Goal: Find specific page/section: Find specific page/section

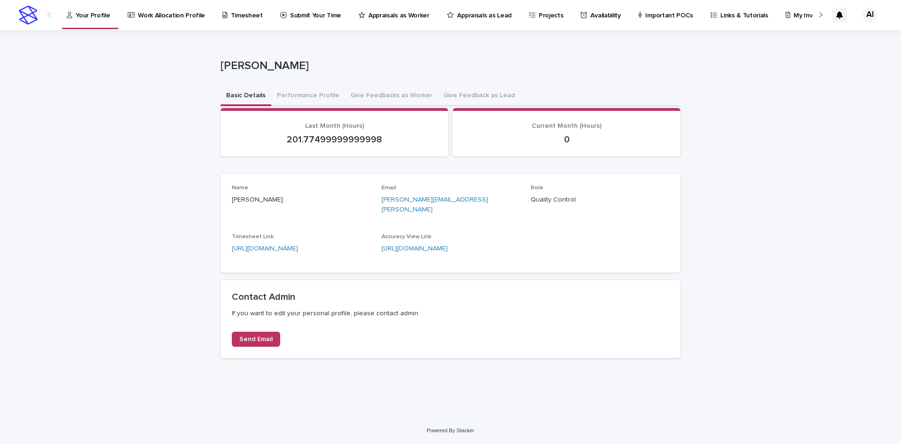
click at [827, 15] on div at bounding box center [819, 14] width 15 height 29
click at [781, 11] on p "New Assignments" at bounding box center [807, 10] width 53 height 20
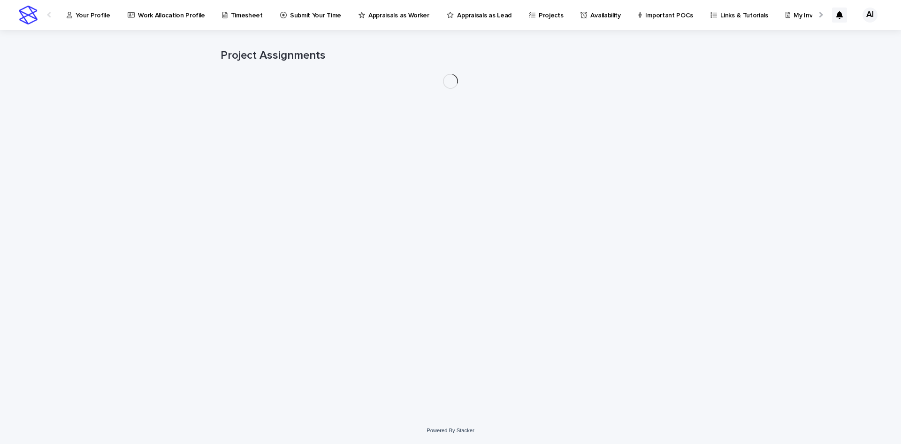
scroll to position [0, 54]
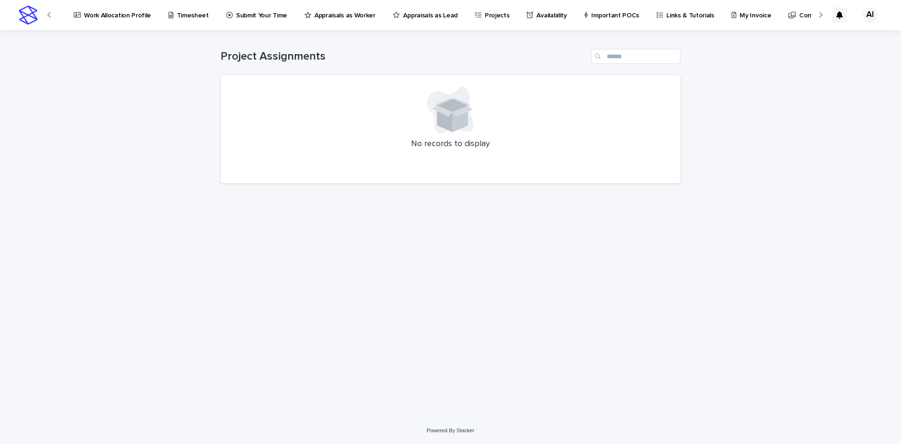
click at [815, 15] on div at bounding box center [819, 14] width 15 height 29
click at [54, 16] on div at bounding box center [49, 14] width 15 height 29
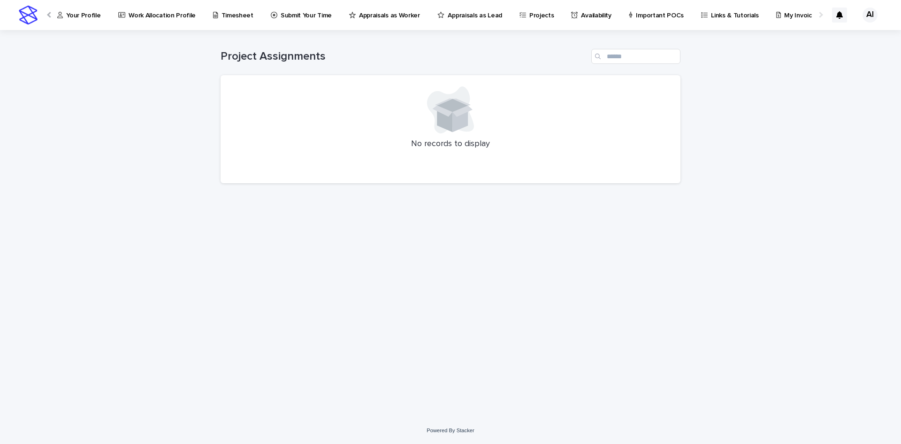
scroll to position [0, 0]
click at [54, 16] on div at bounding box center [49, 14] width 15 height 29
click at [161, 15] on p "Work Allocation Profile" at bounding box center [171, 10] width 67 height 20
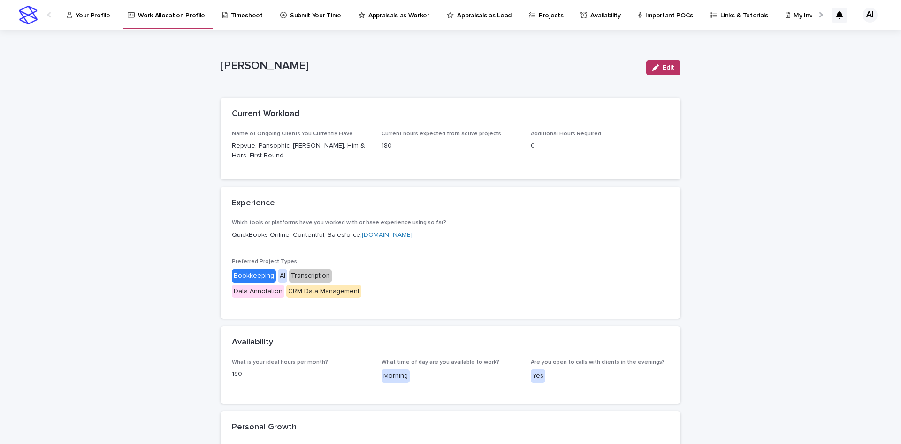
click at [384, 146] on p "180" at bounding box center [451, 146] width 138 height 10
click at [84, 13] on p "Your Profile" at bounding box center [93, 10] width 34 height 20
